Goal: Find specific page/section: Find specific page/section

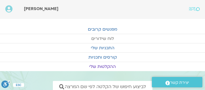
click at [109, 37] on link "לוח שידורים" at bounding box center [102, 38] width 205 height 9
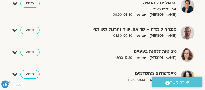
scroll to position [228, 0]
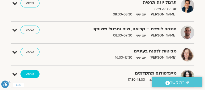
click at [29, 71] on link "כניסה" at bounding box center [29, 74] width 19 height 9
